Goal: Check status: Check status

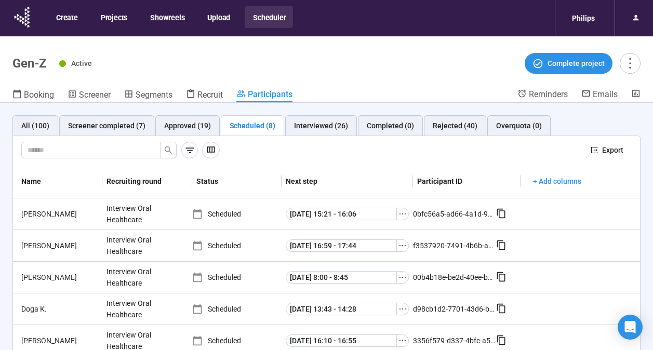
scroll to position [36, 0]
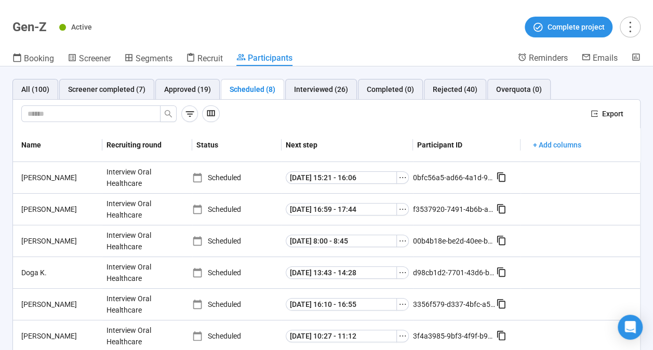
click at [38, 32] on h1 "Gen-Z" at bounding box center [29, 27] width 34 height 15
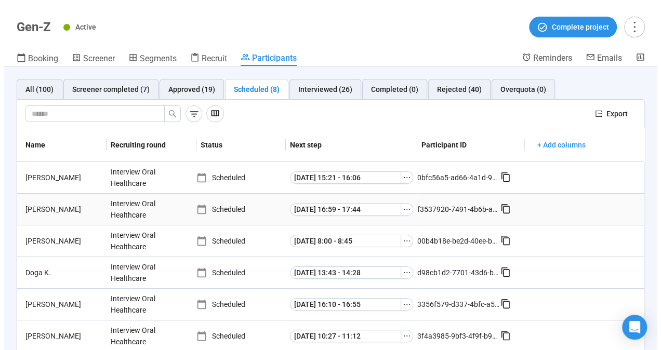
scroll to position [0, 0]
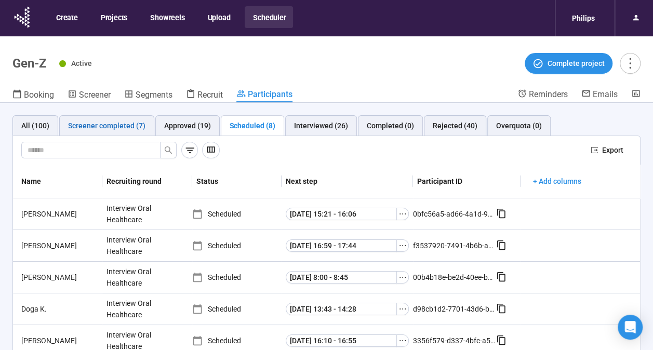
click at [114, 128] on div "Screener completed (7)" at bounding box center [106, 125] width 77 height 11
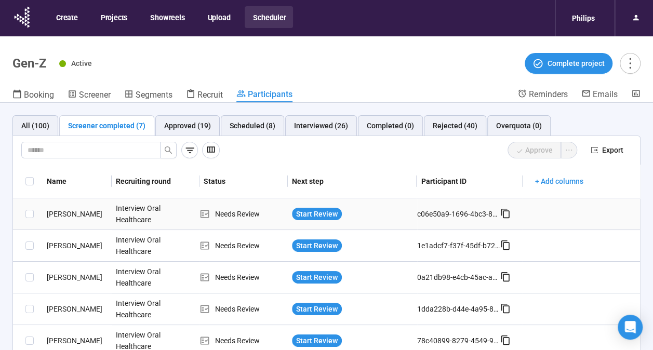
click at [65, 212] on div "[PERSON_NAME]" at bounding box center [77, 213] width 69 height 11
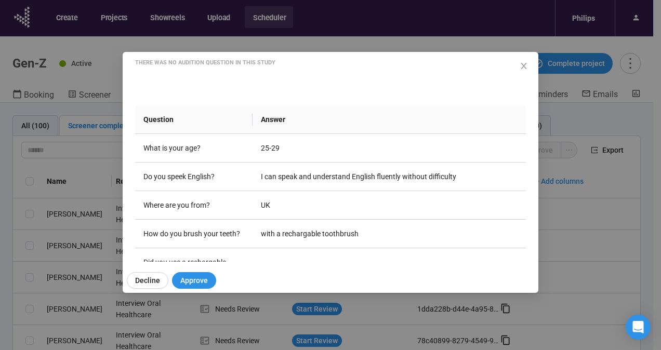
scroll to position [131, 0]
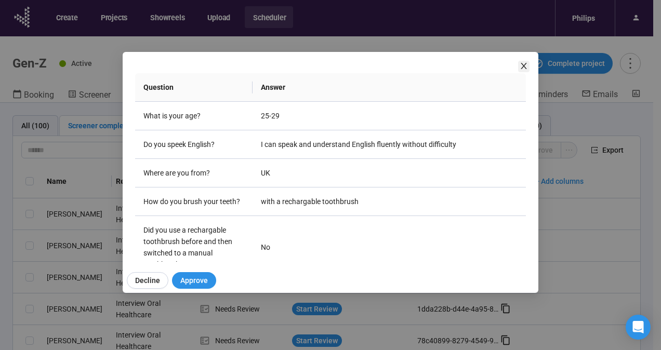
click at [522, 65] on icon "close" at bounding box center [524, 66] width 8 height 8
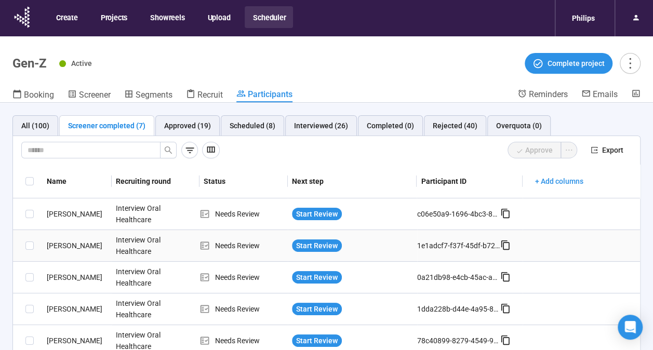
click at [57, 243] on div "[PERSON_NAME]" at bounding box center [77, 245] width 69 height 11
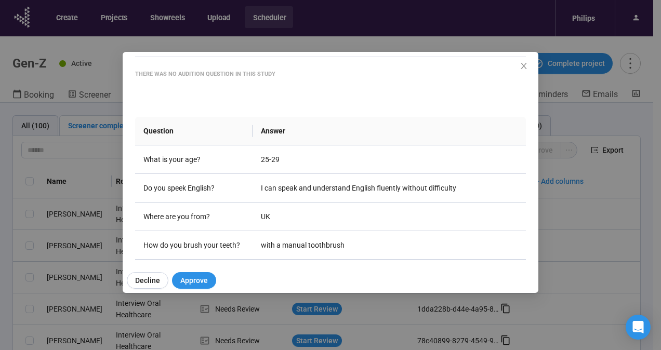
scroll to position [88, 0]
click at [525, 67] on icon "close" at bounding box center [524, 66] width 8 height 8
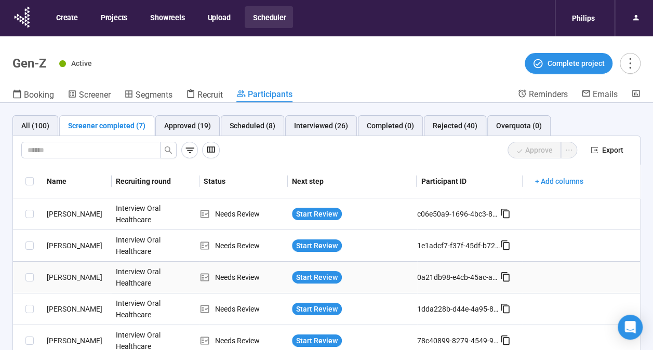
click at [52, 274] on div "[PERSON_NAME]" at bounding box center [77, 277] width 69 height 11
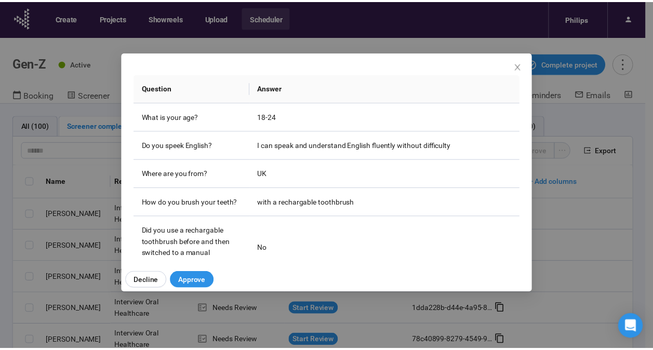
scroll to position [131, 0]
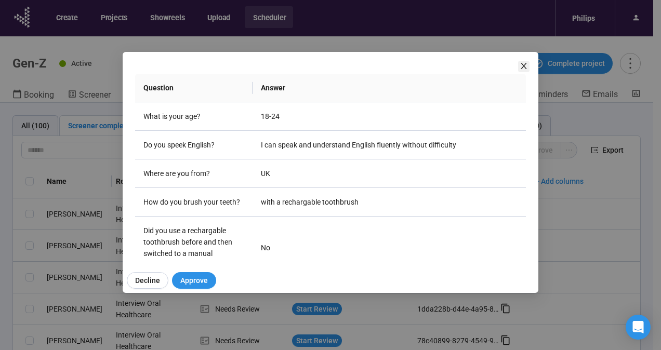
click at [526, 66] on icon "close" at bounding box center [524, 66] width 8 height 8
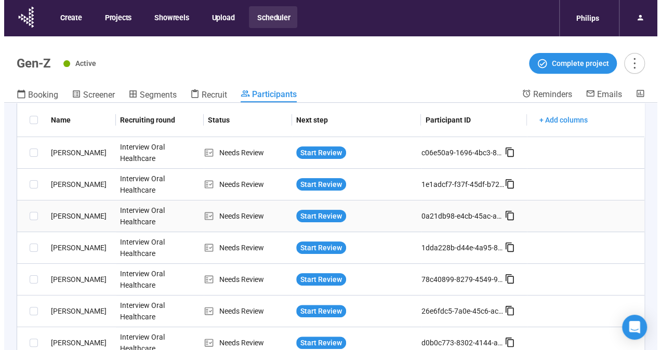
scroll to position [62, 0]
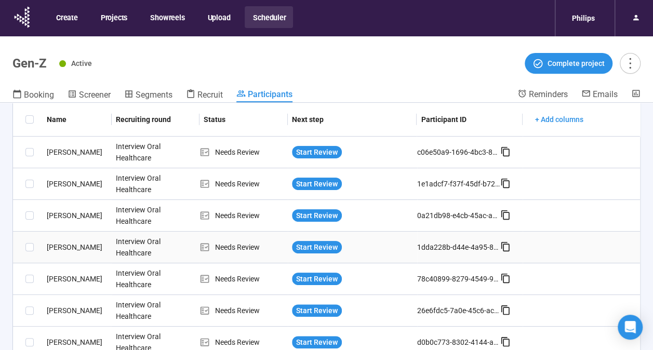
click at [68, 244] on div "[PERSON_NAME]" at bounding box center [77, 247] width 69 height 11
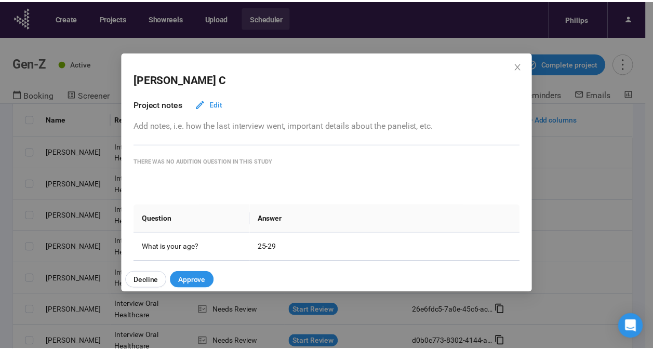
scroll to position [85, 0]
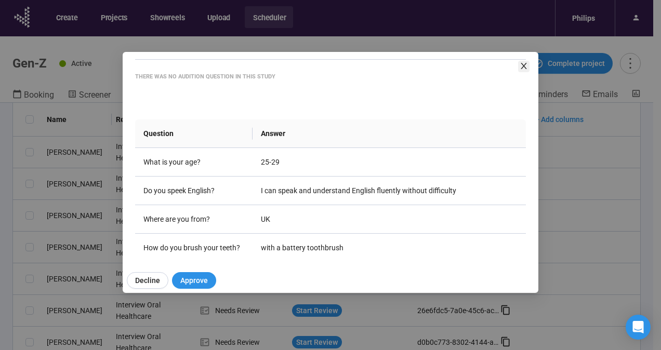
click at [524, 66] on icon "close" at bounding box center [524, 66] width 6 height 6
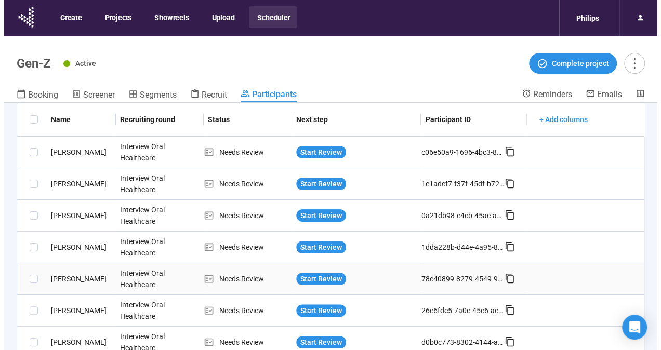
scroll to position [65, 0]
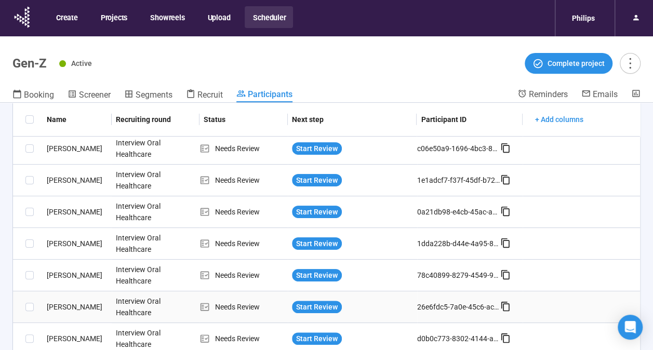
click at [51, 305] on div "[PERSON_NAME]" at bounding box center [77, 306] width 69 height 11
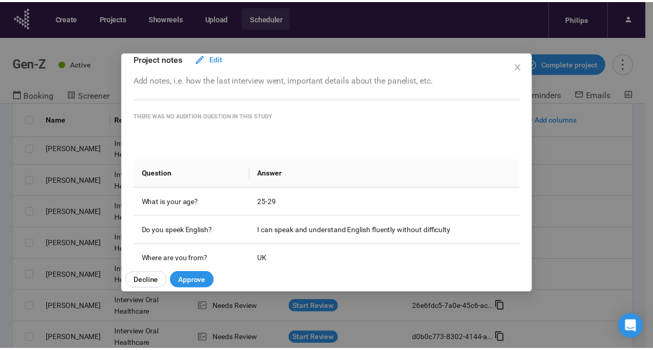
scroll to position [74, 0]
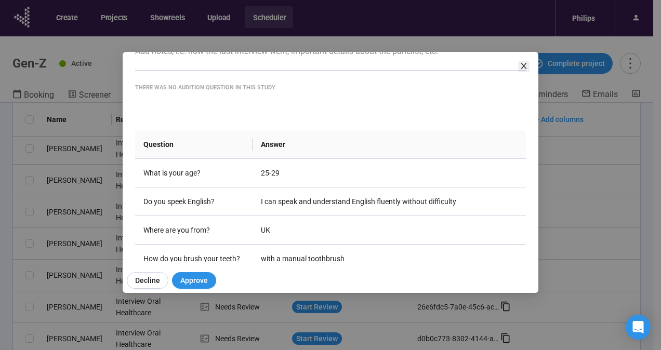
click at [520, 63] on icon "close" at bounding box center [524, 66] width 8 height 8
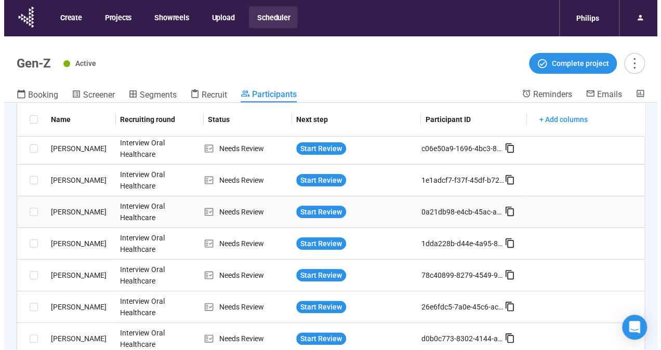
scroll to position [36, 0]
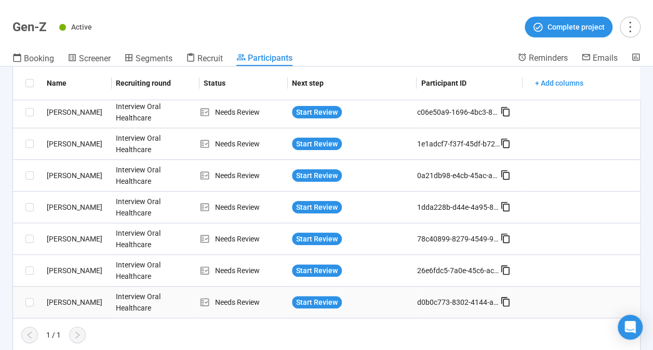
click at [56, 297] on div "[PERSON_NAME]" at bounding box center [77, 302] width 69 height 11
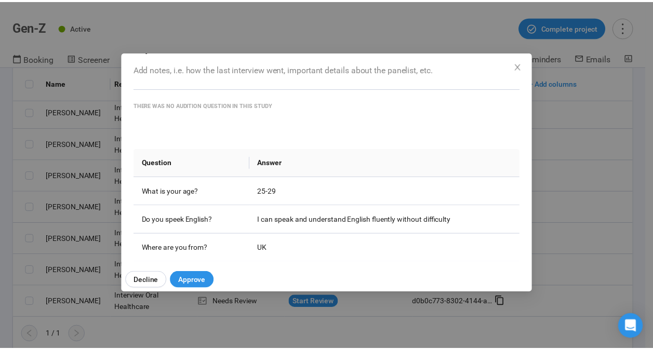
scroll to position [57, 0]
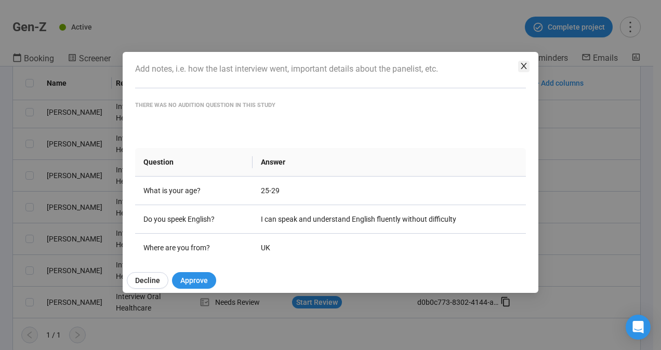
click at [524, 68] on icon "close" at bounding box center [524, 66] width 6 height 6
